Goal: Book appointment/travel/reservation

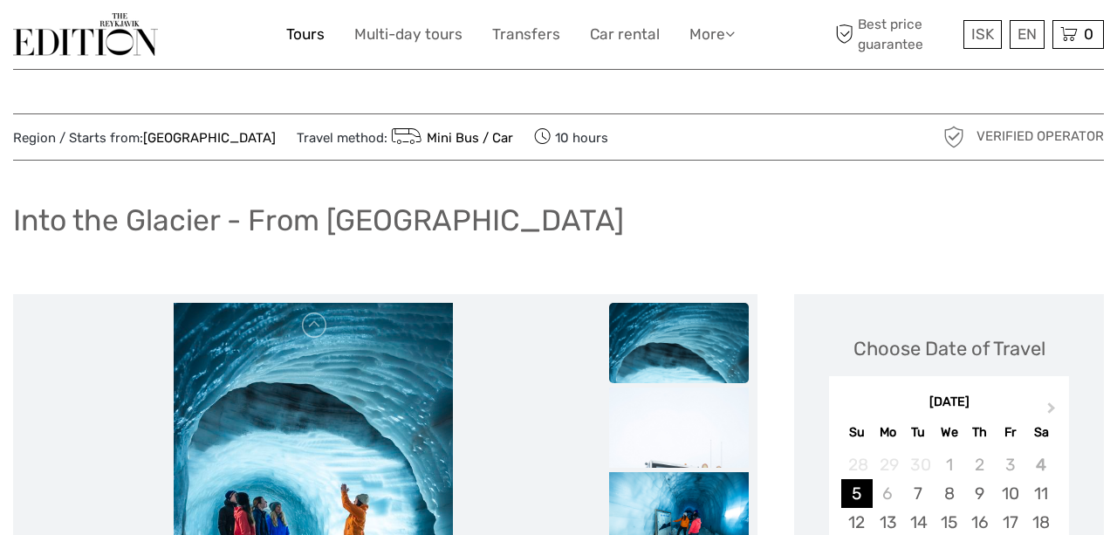
click at [302, 34] on link "Tours" at bounding box center [305, 34] width 38 height 25
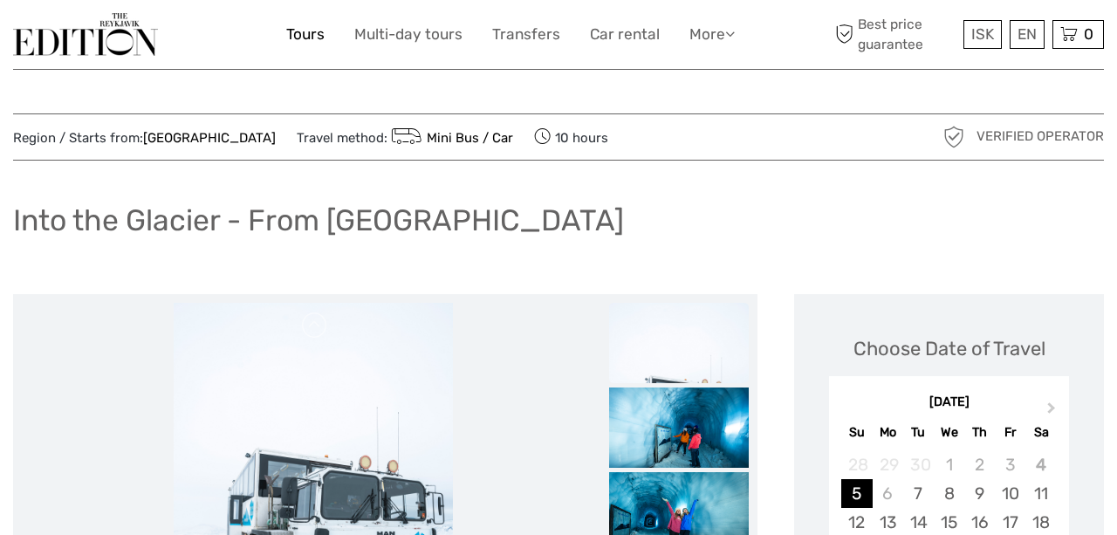
click at [315, 32] on link "Tours" at bounding box center [305, 34] width 38 height 25
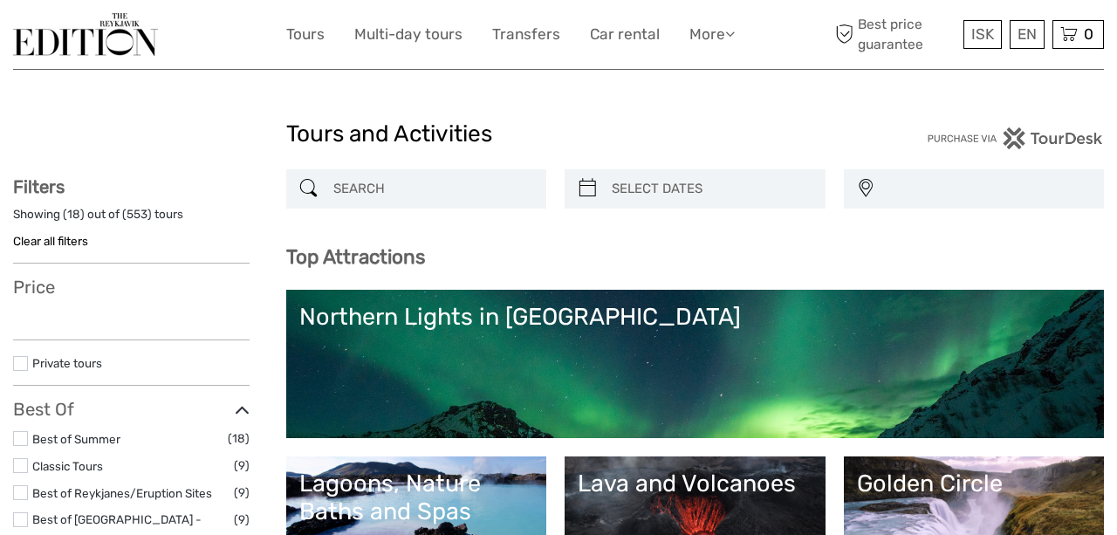
select select
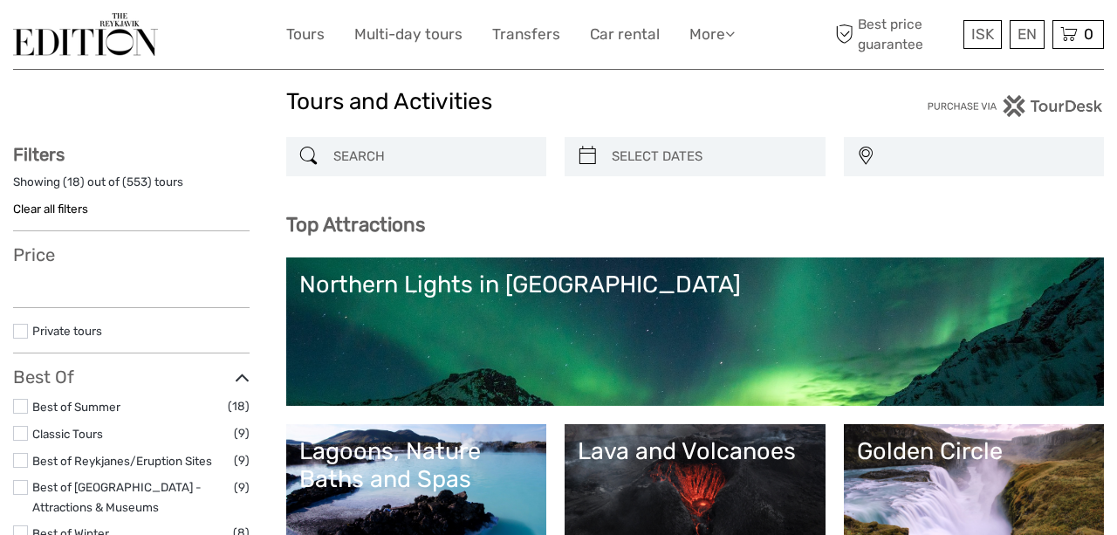
select select
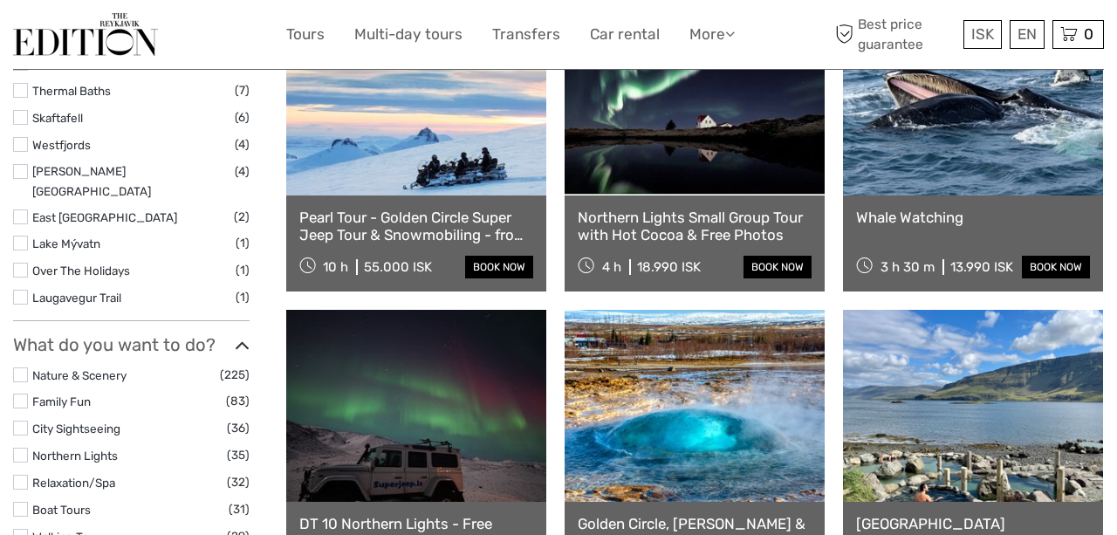
scroll to position [1300, 0]
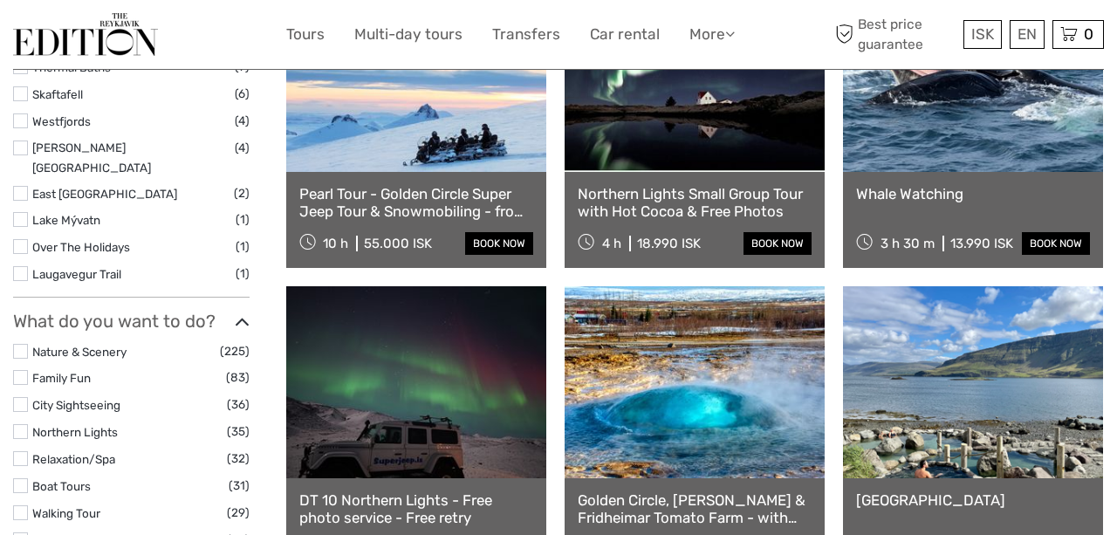
click at [935, 154] on link at bounding box center [973, 76] width 260 height 192
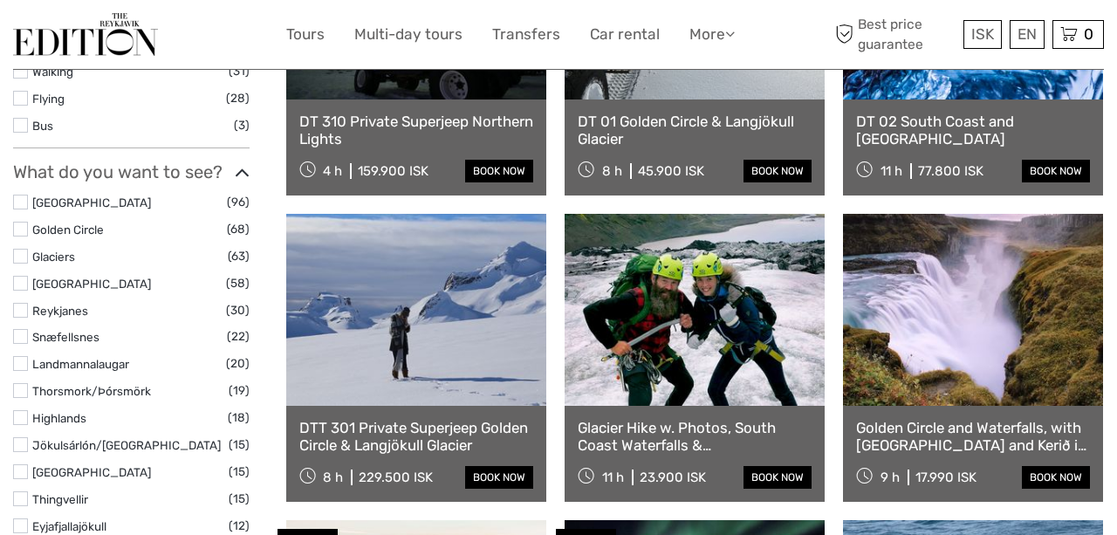
scroll to position [699, 0]
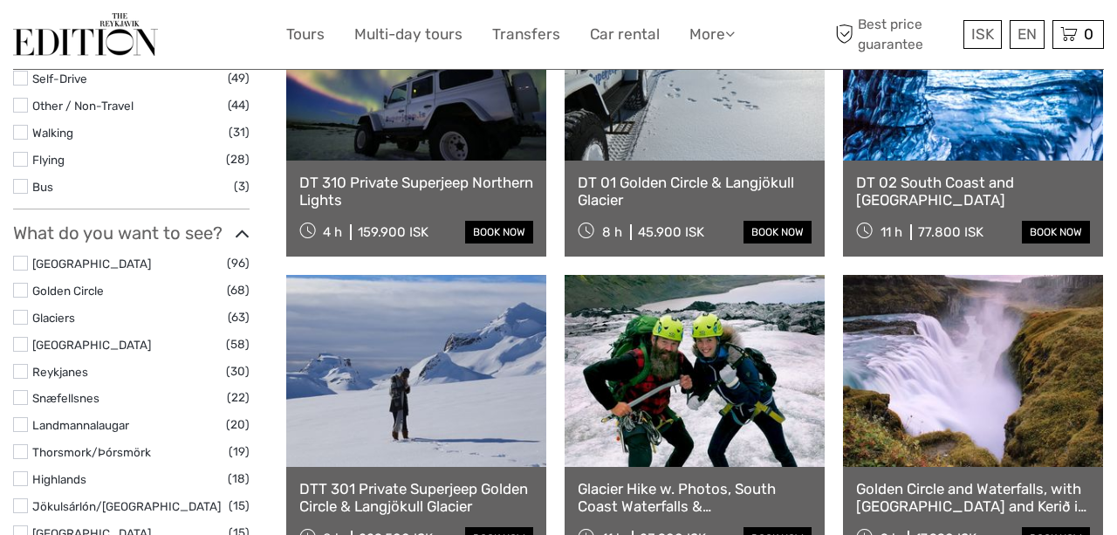
click at [24, 287] on label at bounding box center [20, 290] width 15 height 15
click at [0, 0] on input "checkbox" at bounding box center [0, 0] width 0 height 0
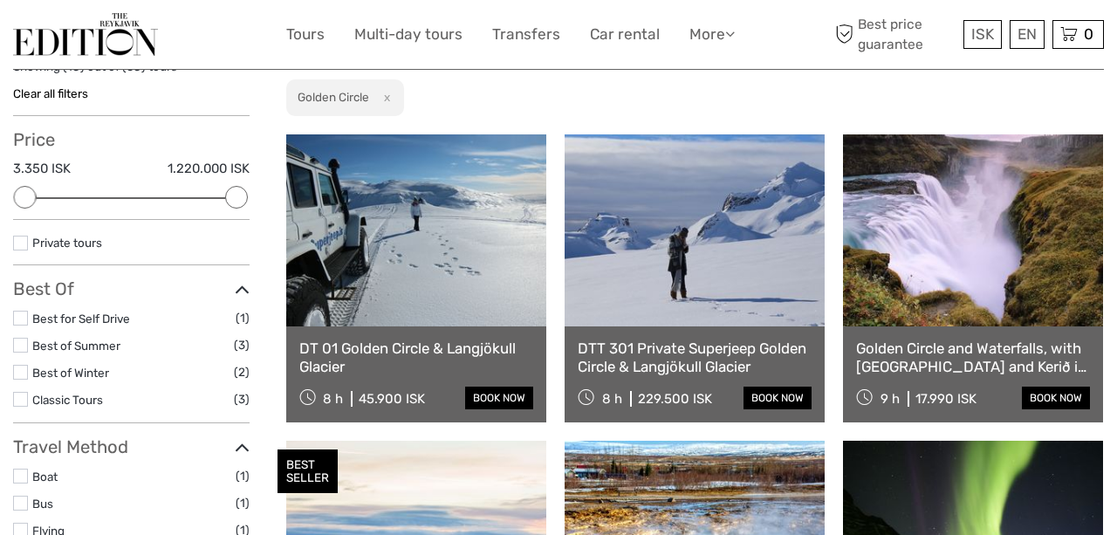
scroll to position [148, 0]
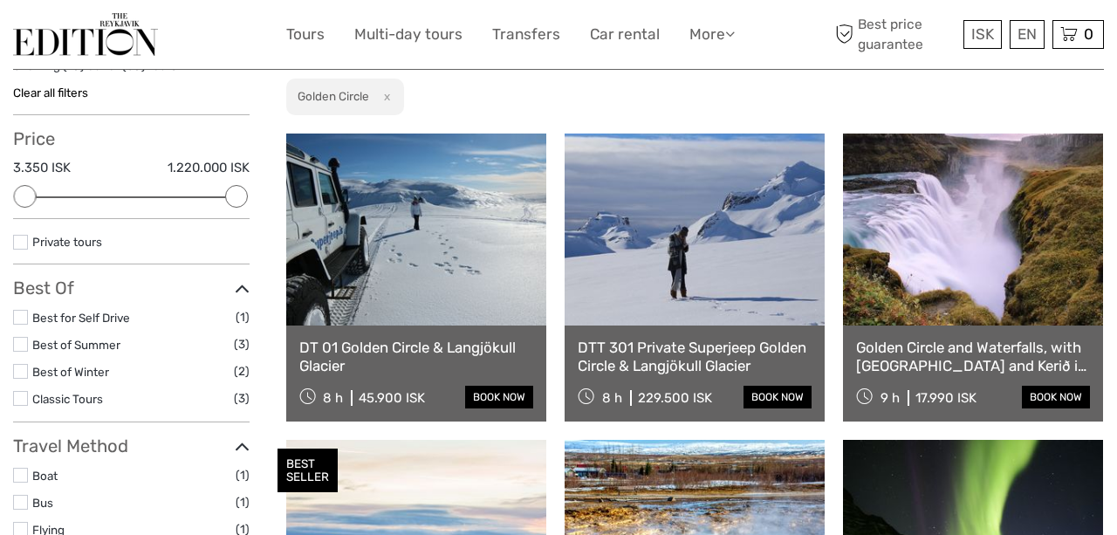
click at [967, 371] on link "Golden Circle and Waterfalls, with [GEOGRAPHIC_DATA] and Kerið in small group" at bounding box center [973, 357] width 234 height 36
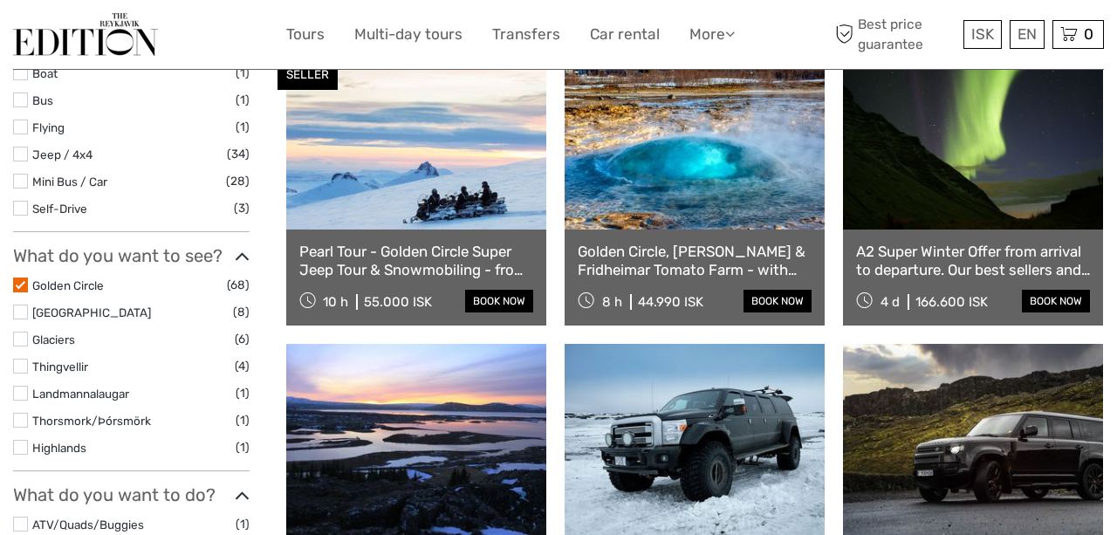
scroll to position [632, 0]
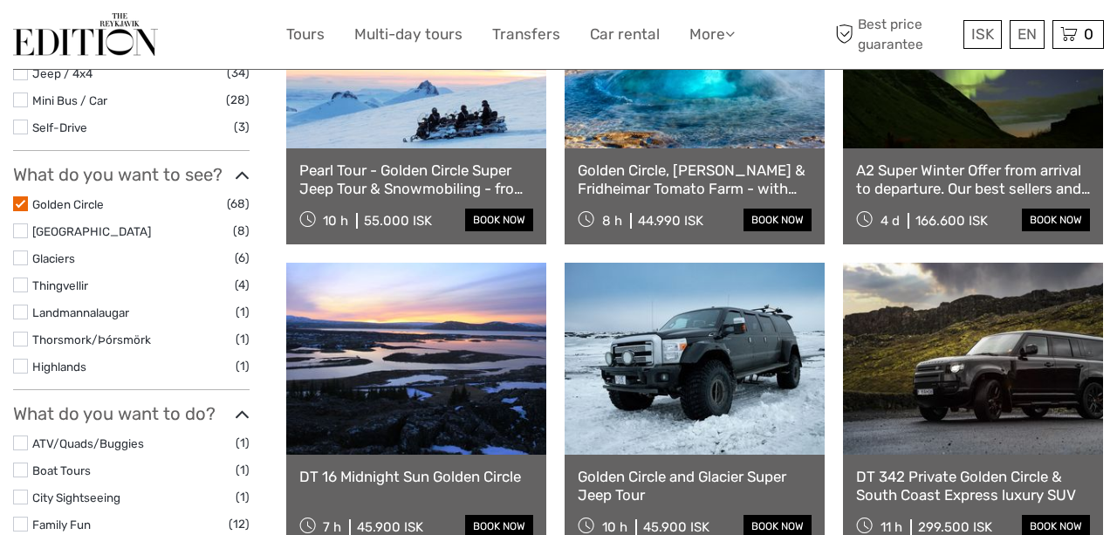
click at [20, 202] on label at bounding box center [20, 203] width 15 height 15
click at [0, 0] on input "checkbox" at bounding box center [0, 0] width 0 height 0
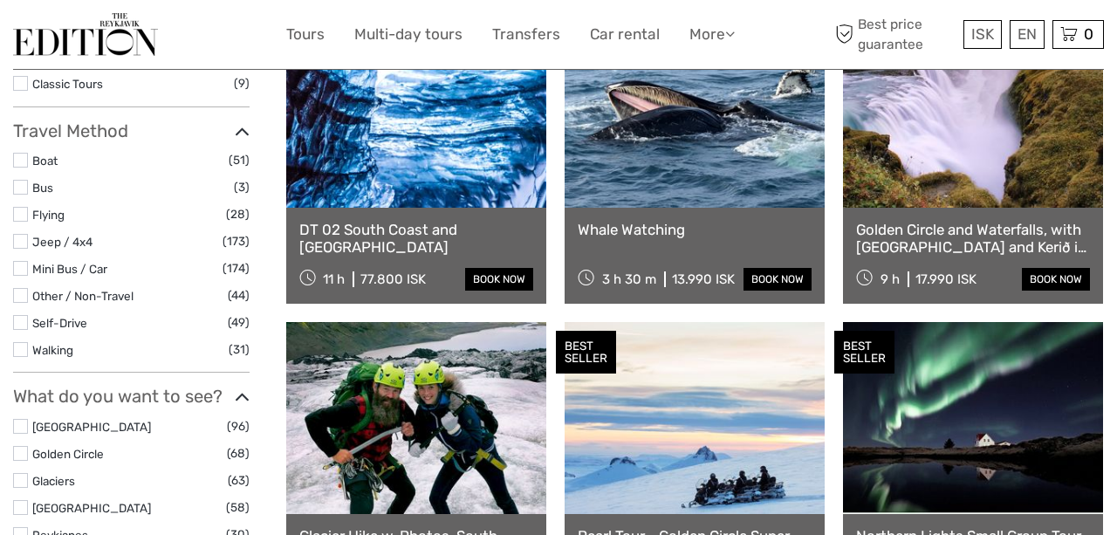
scroll to position [535, 1]
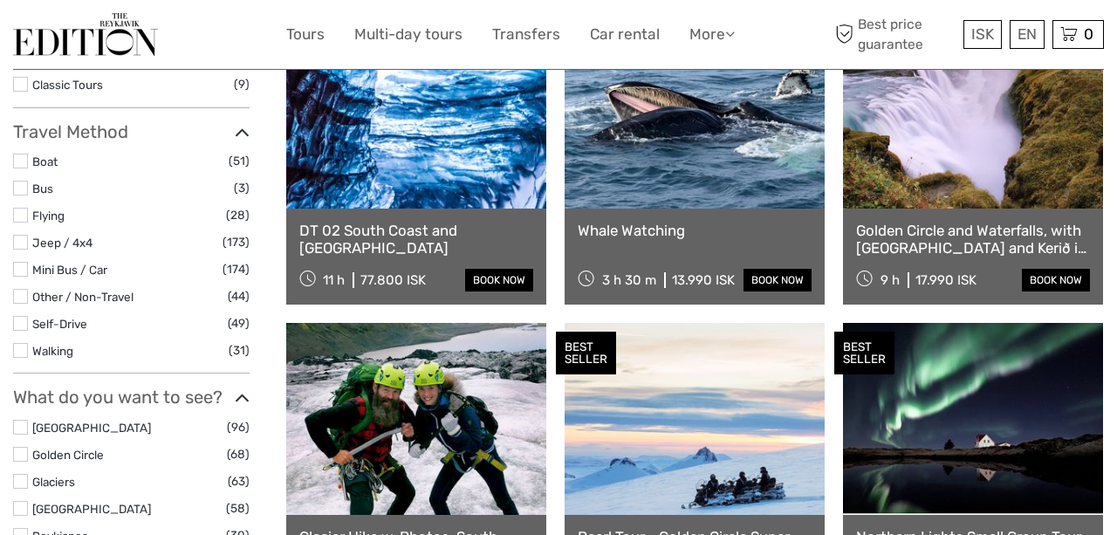
click at [18, 427] on label at bounding box center [20, 427] width 15 height 15
click at [0, 0] on input "checkbox" at bounding box center [0, 0] width 0 height 0
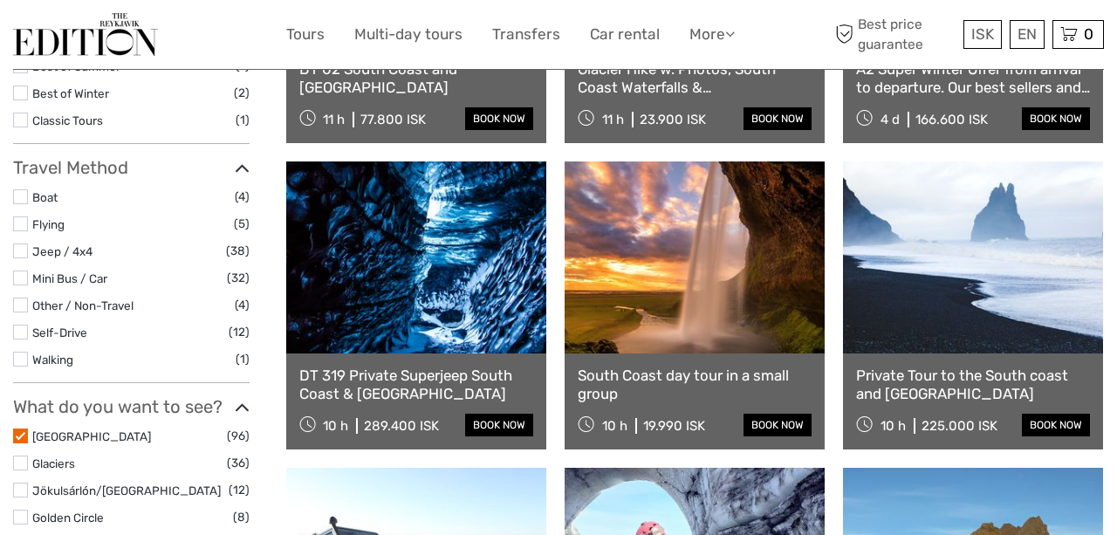
scroll to position [429, 0]
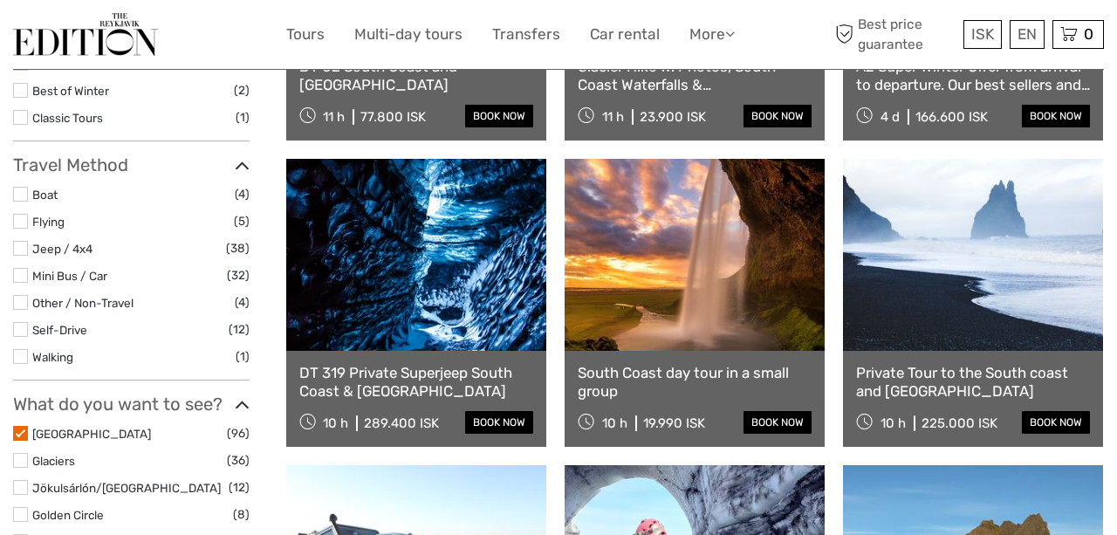
click at [637, 317] on link at bounding box center [695, 255] width 260 height 192
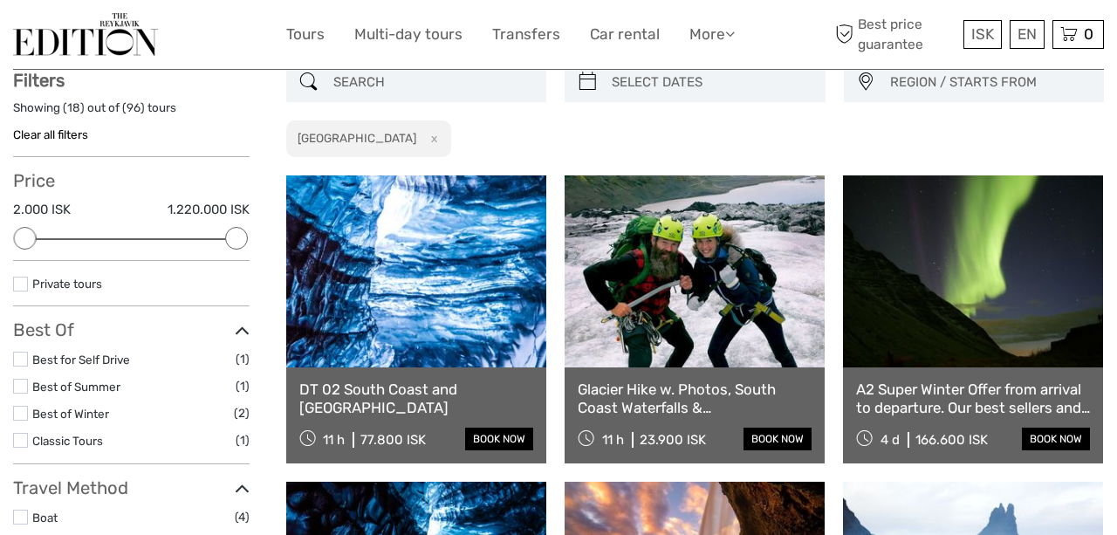
scroll to position [99, 0]
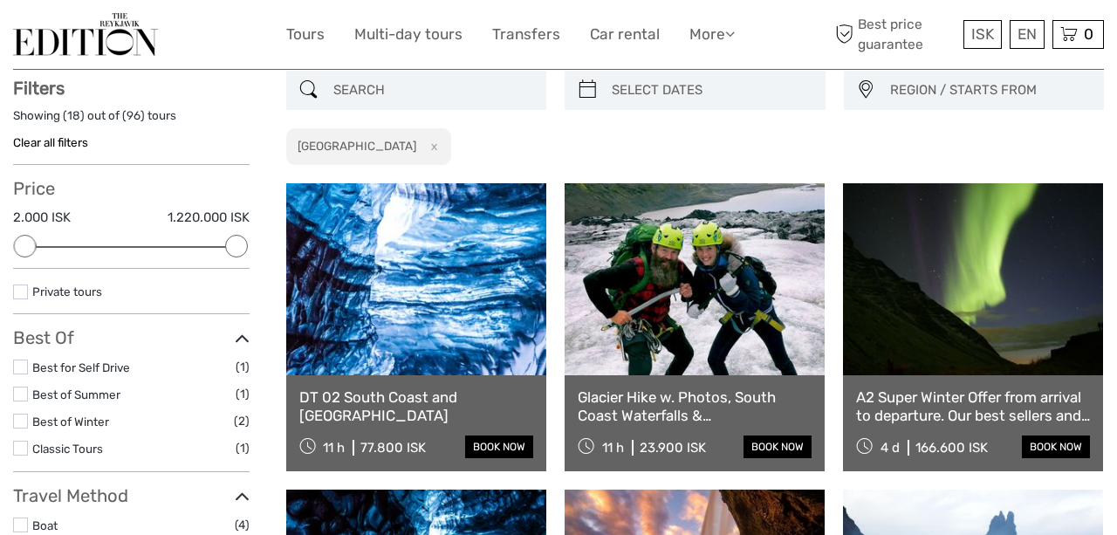
scroll to position [119, 0]
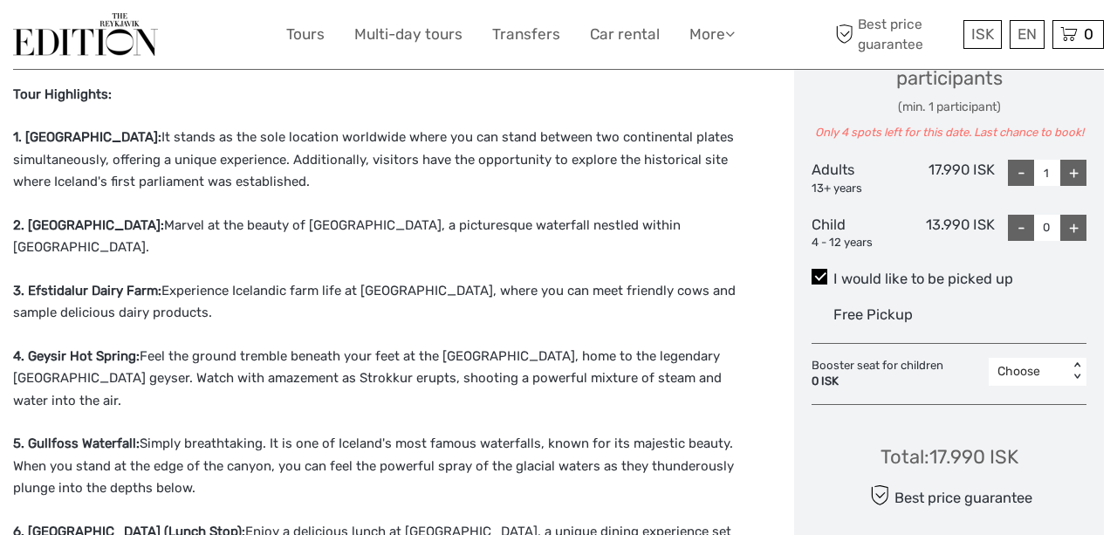
scroll to position [804, 0]
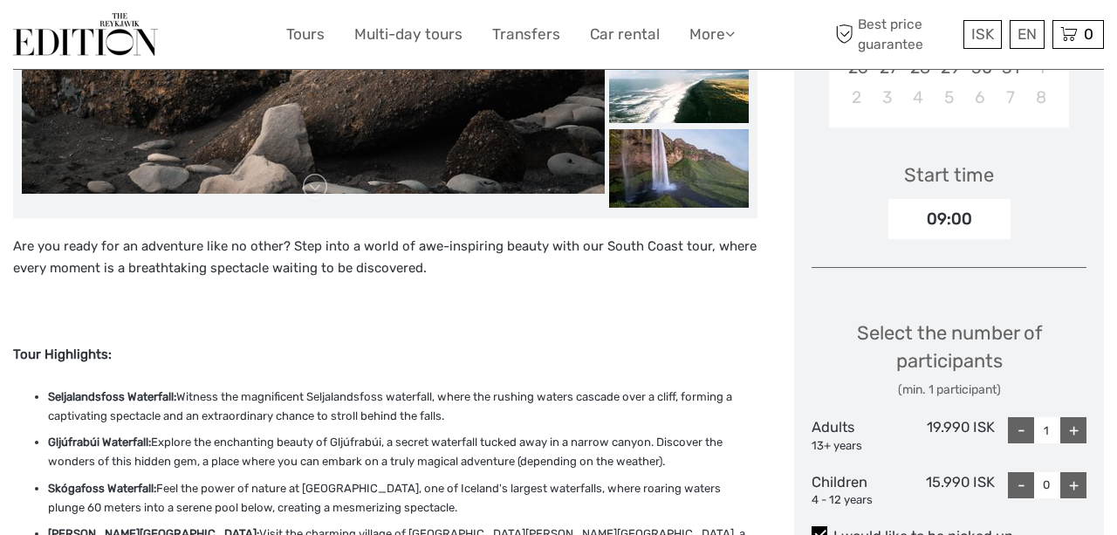
scroll to position [218, 0]
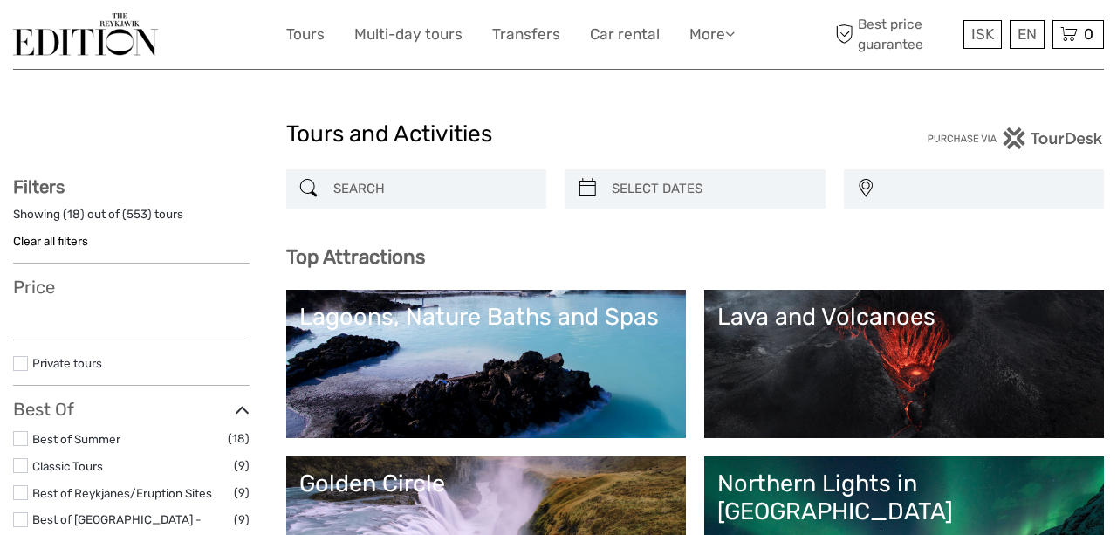
select select
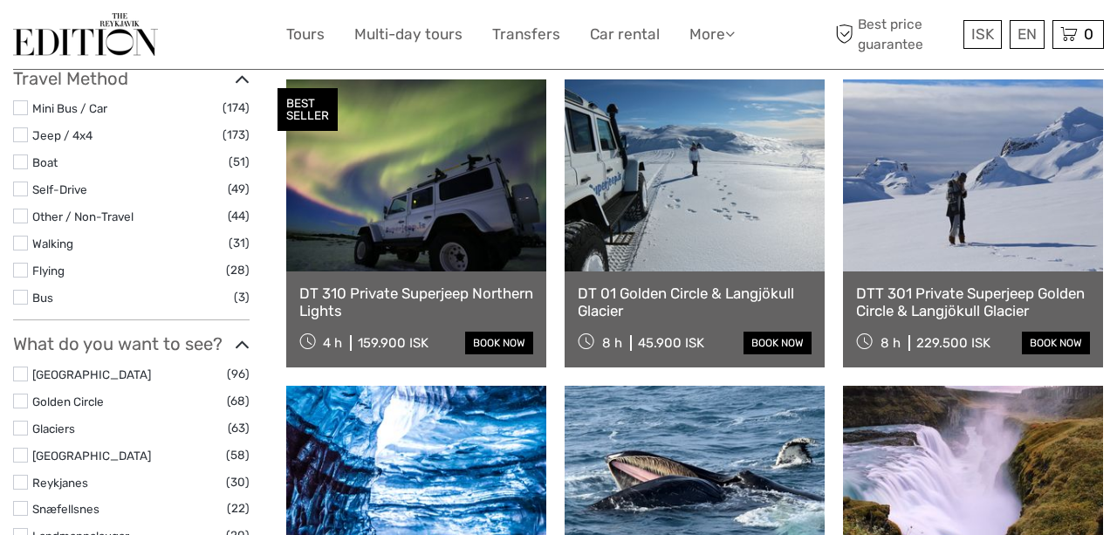
scroll to position [605, 0]
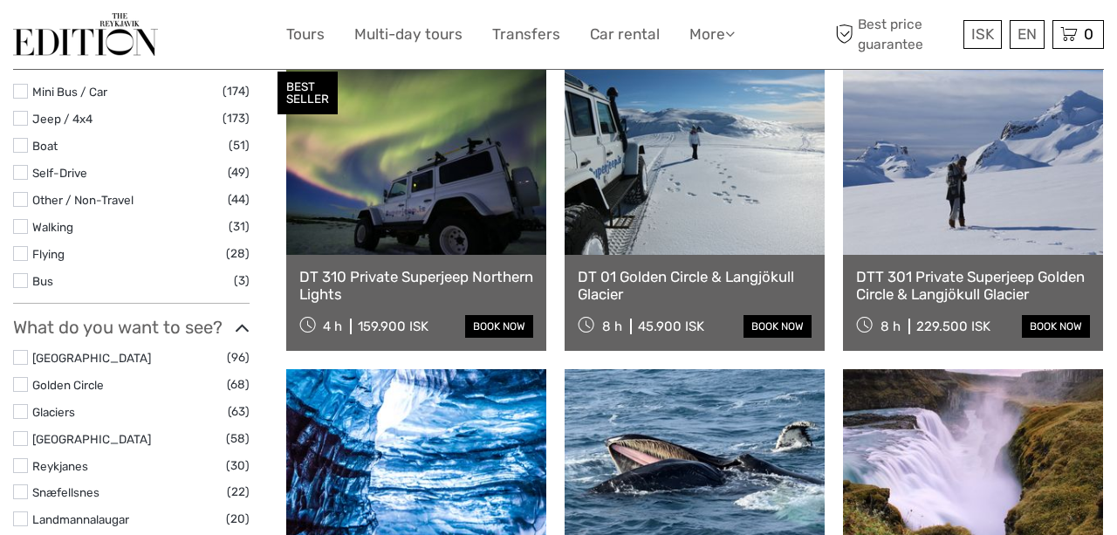
click at [21, 381] on label at bounding box center [20, 384] width 15 height 15
click at [0, 0] on input "checkbox" at bounding box center [0, 0] width 0 height 0
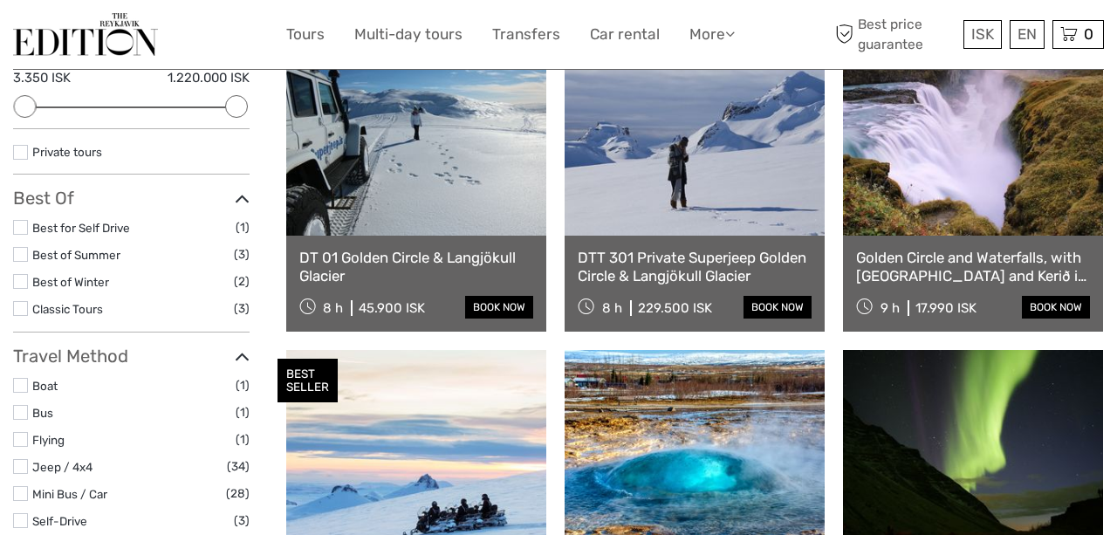
scroll to position [118, 0]
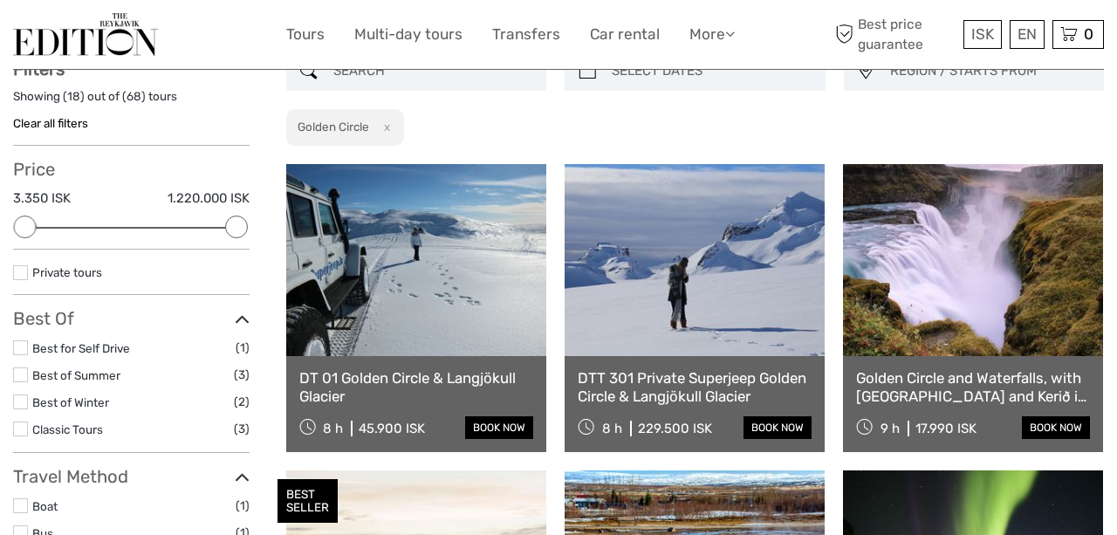
click at [1002, 344] on link at bounding box center [973, 260] width 260 height 192
